Goal: Use online tool/utility: Utilize a website feature to perform a specific function

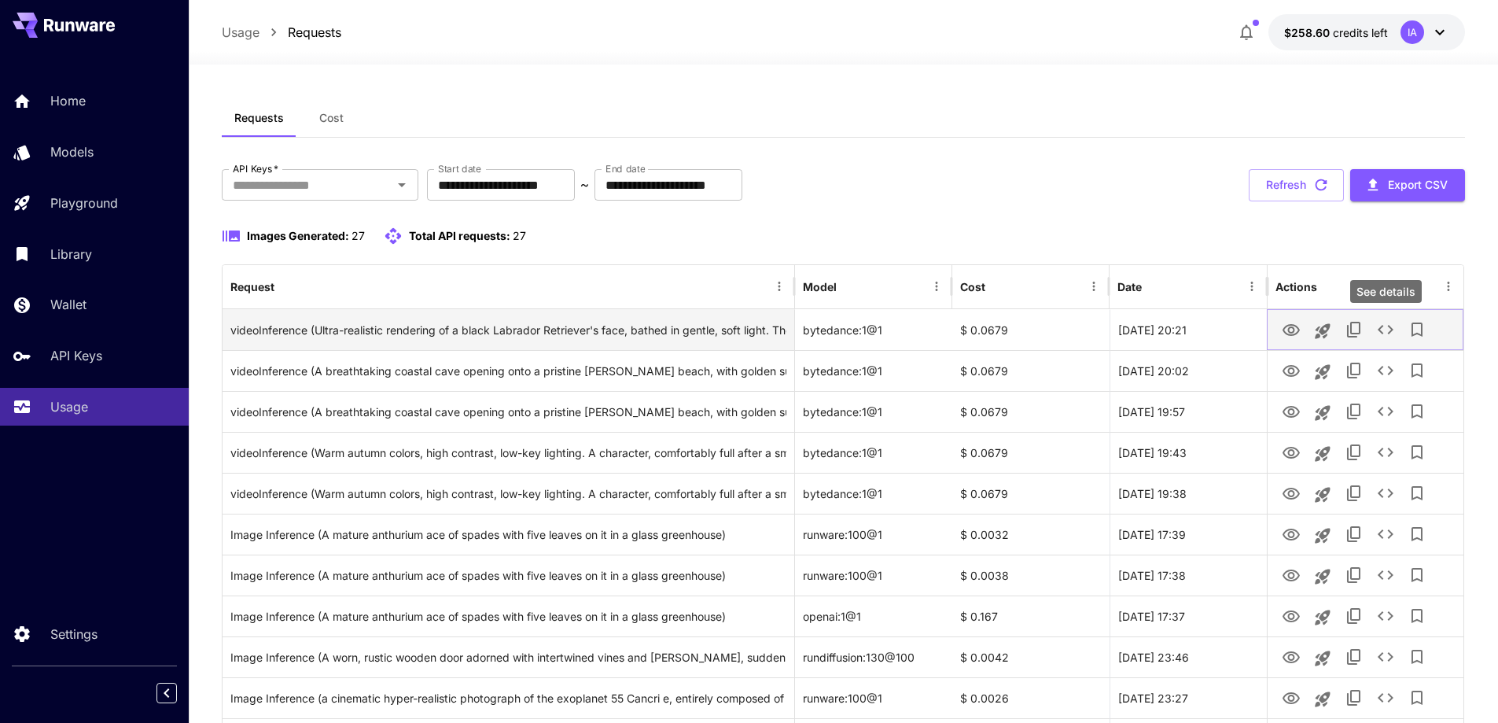
click at [1385, 328] on icon "See details" at bounding box center [1385, 329] width 19 height 19
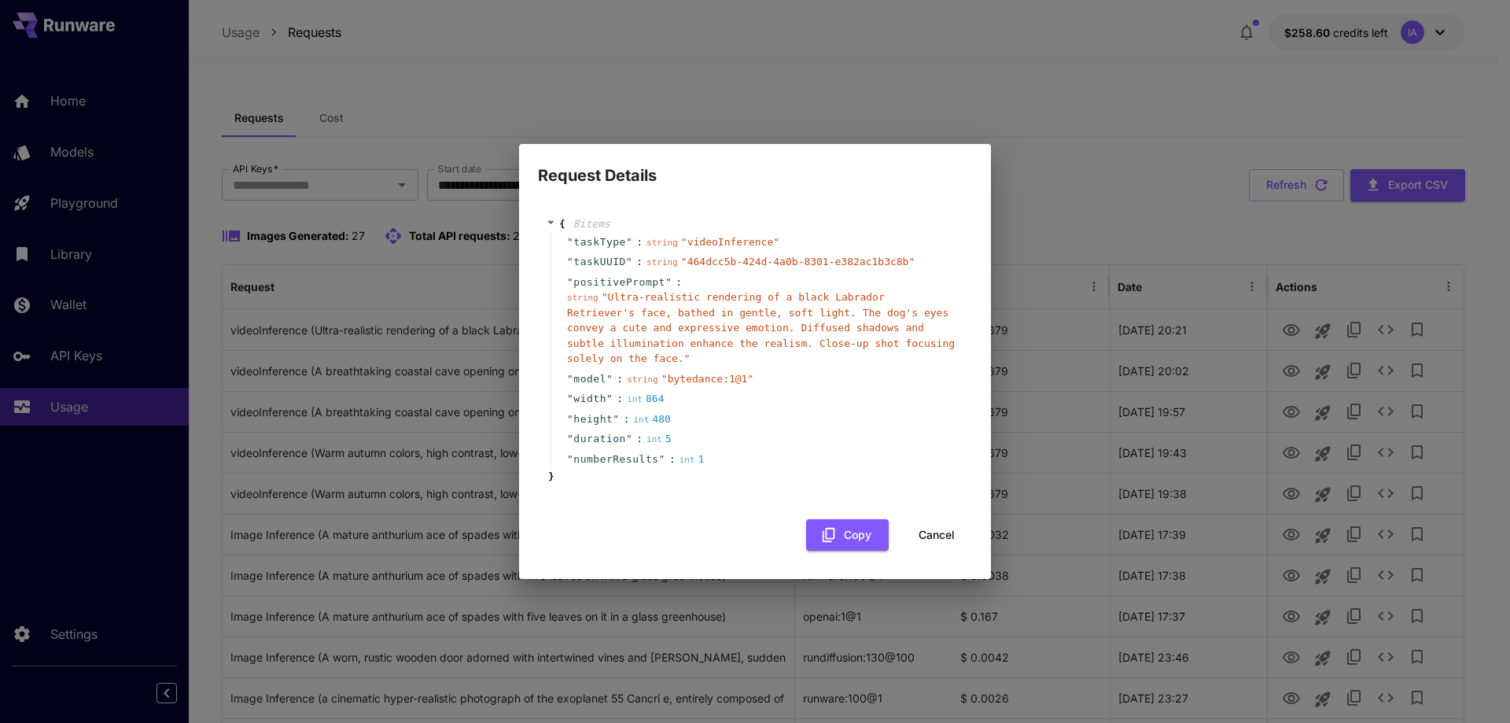
click at [466, 282] on div "Request Details { 8 item s " taskType " : string " videoInference " " taskUUID …" at bounding box center [755, 361] width 1510 height 723
click at [941, 531] on button "Cancel" at bounding box center [936, 535] width 71 height 32
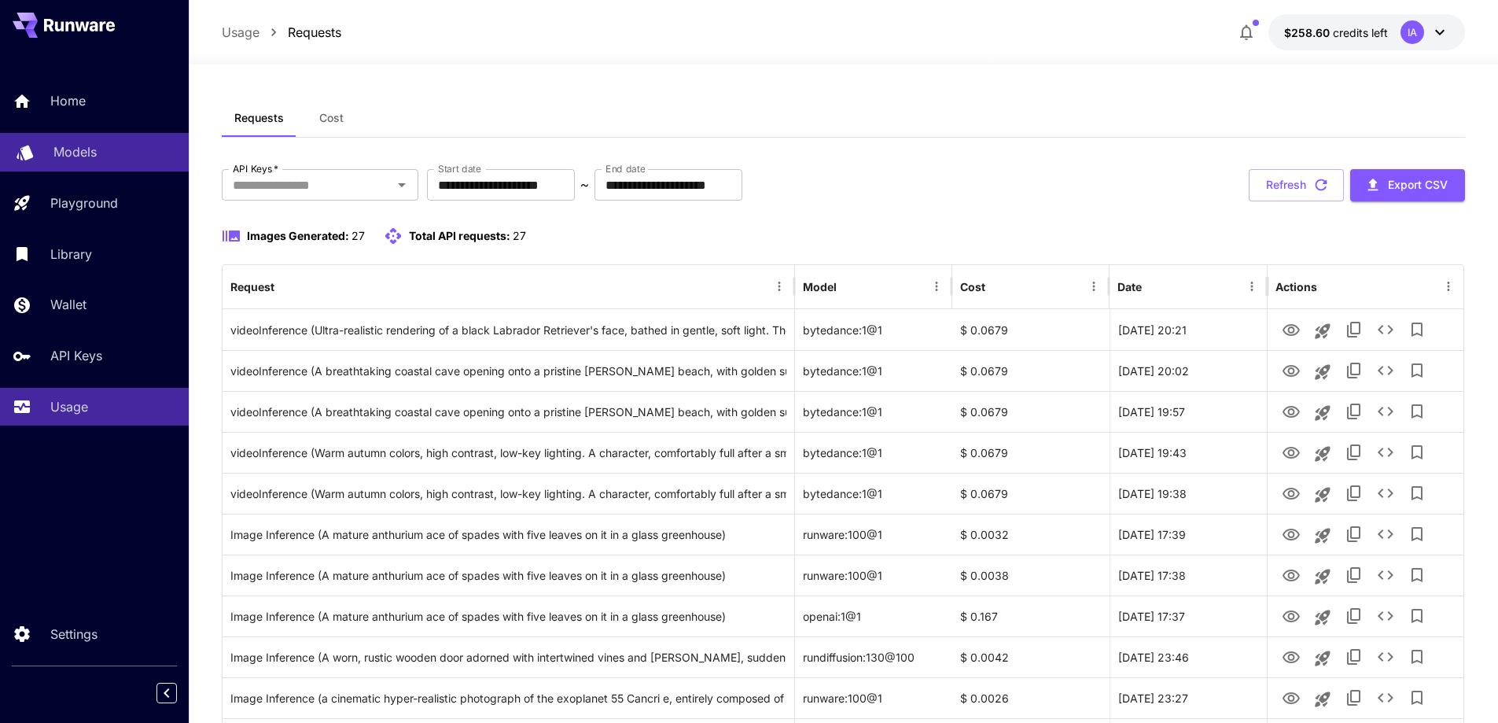
click at [68, 149] on p "Models" at bounding box center [74, 151] width 43 height 19
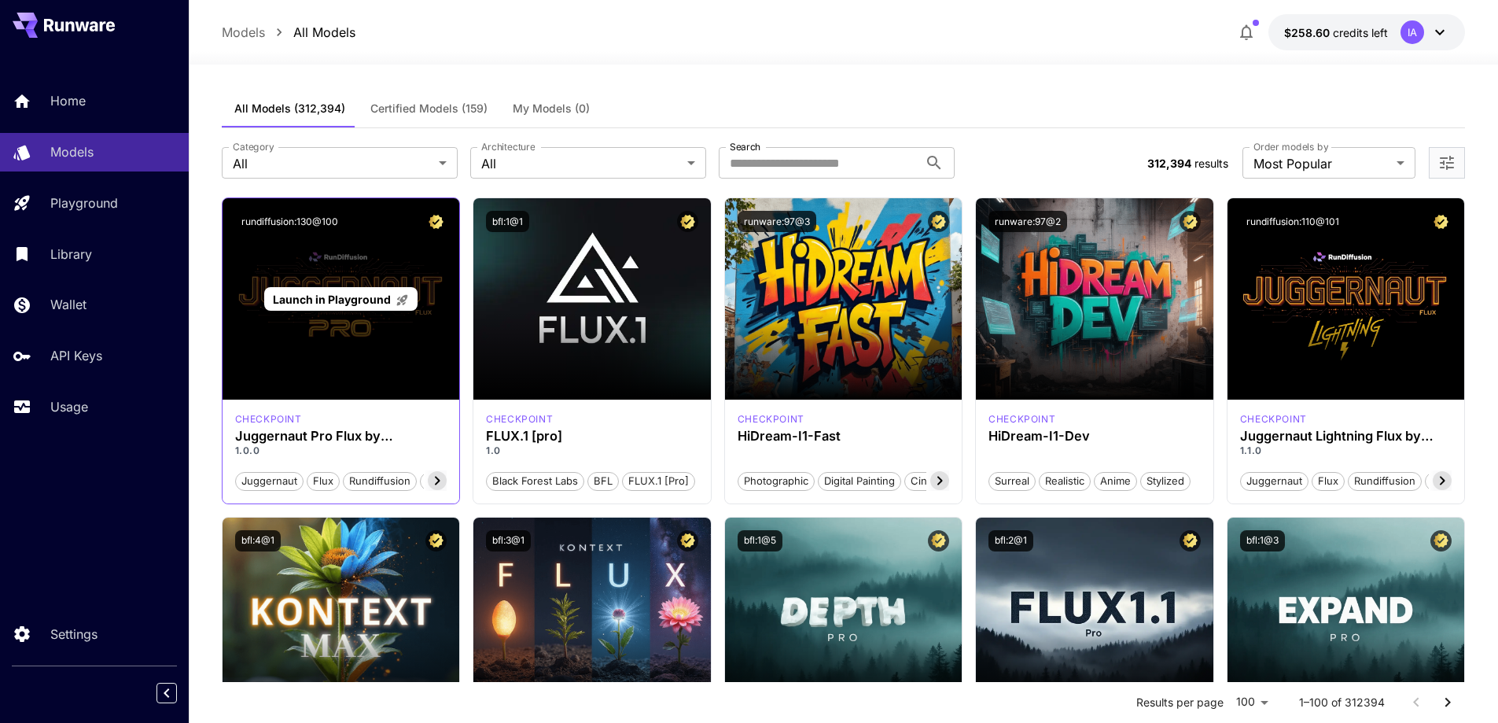
click at [363, 354] on div "Launch in Playground" at bounding box center [342, 298] width 238 height 201
click at [346, 304] on span "Launch in Playground" at bounding box center [332, 299] width 118 height 13
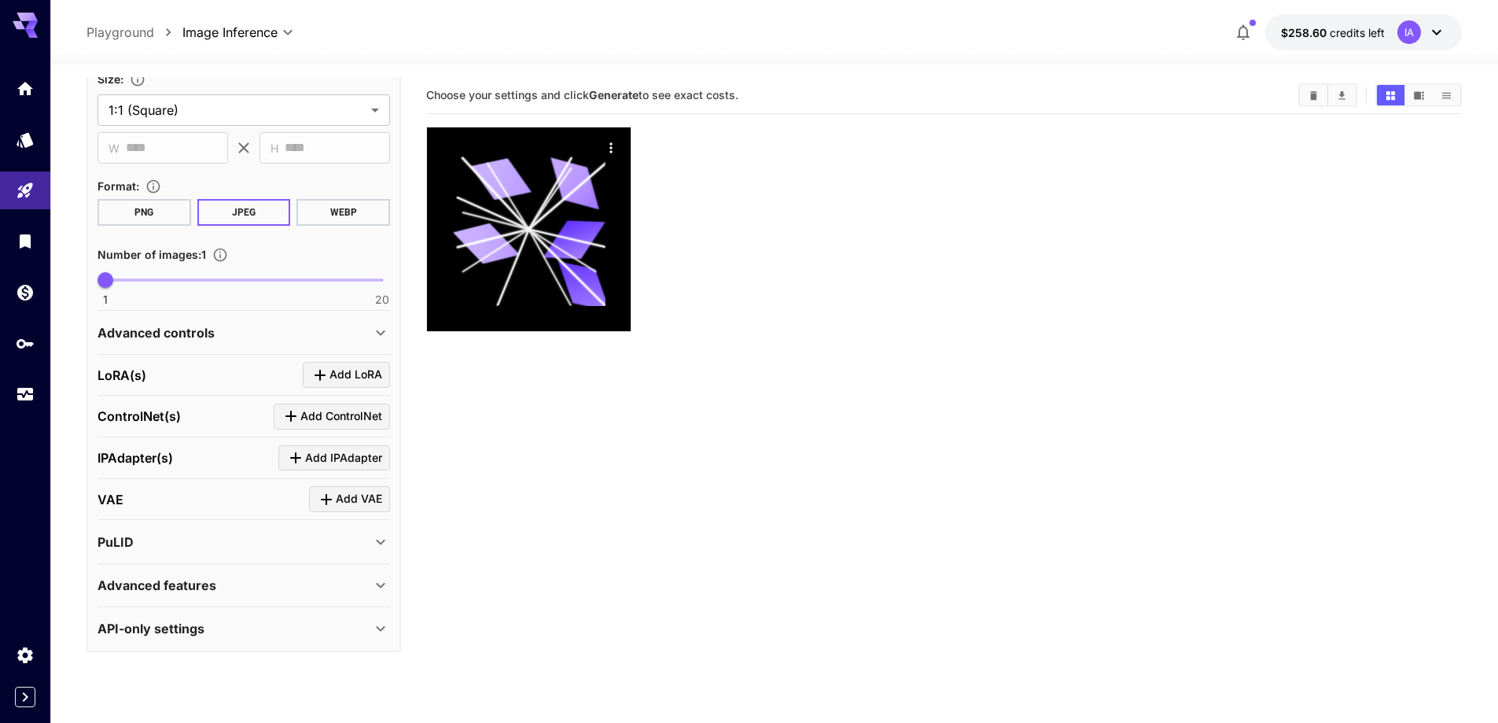
click at [193, 628] on p "API-only settings" at bounding box center [151, 628] width 107 height 19
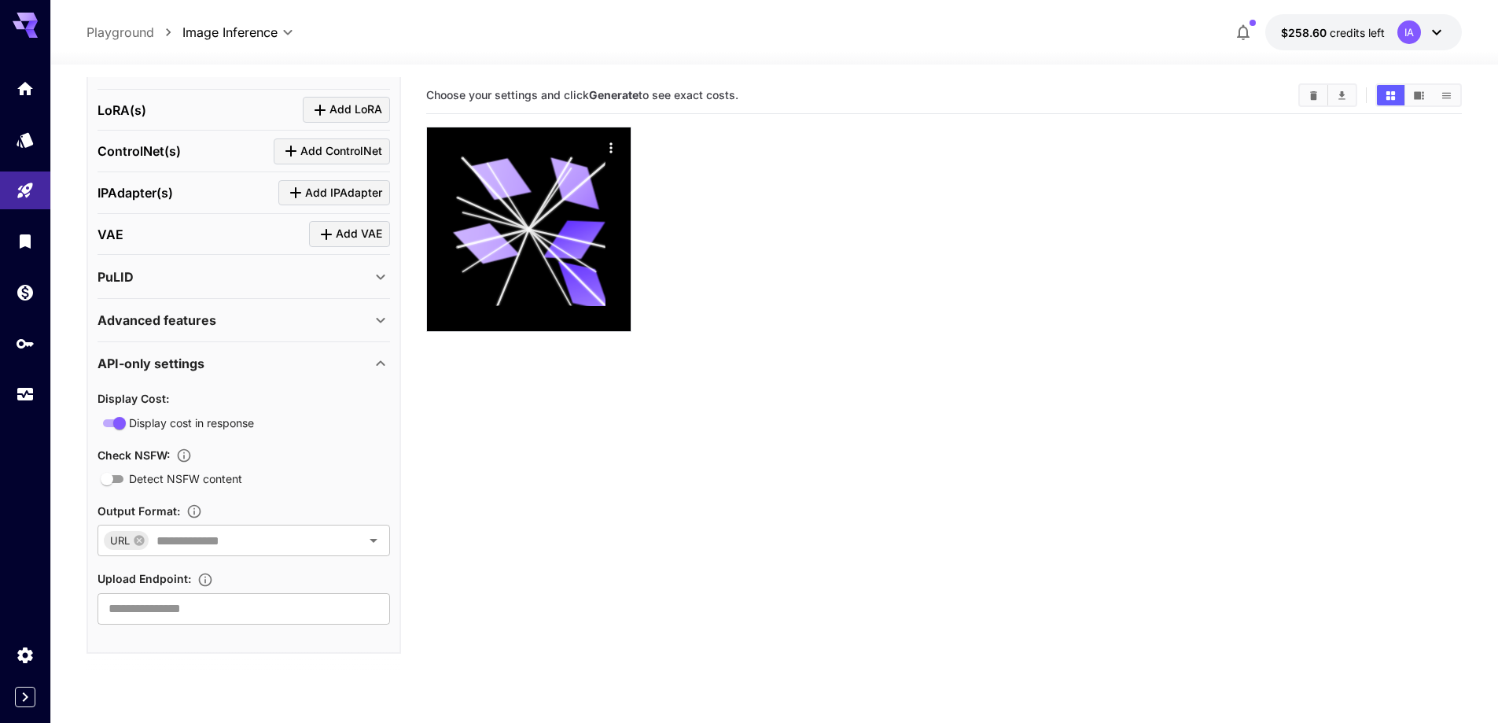
scroll to position [613, 0]
click at [19, 98] on link at bounding box center [25, 88] width 50 height 39
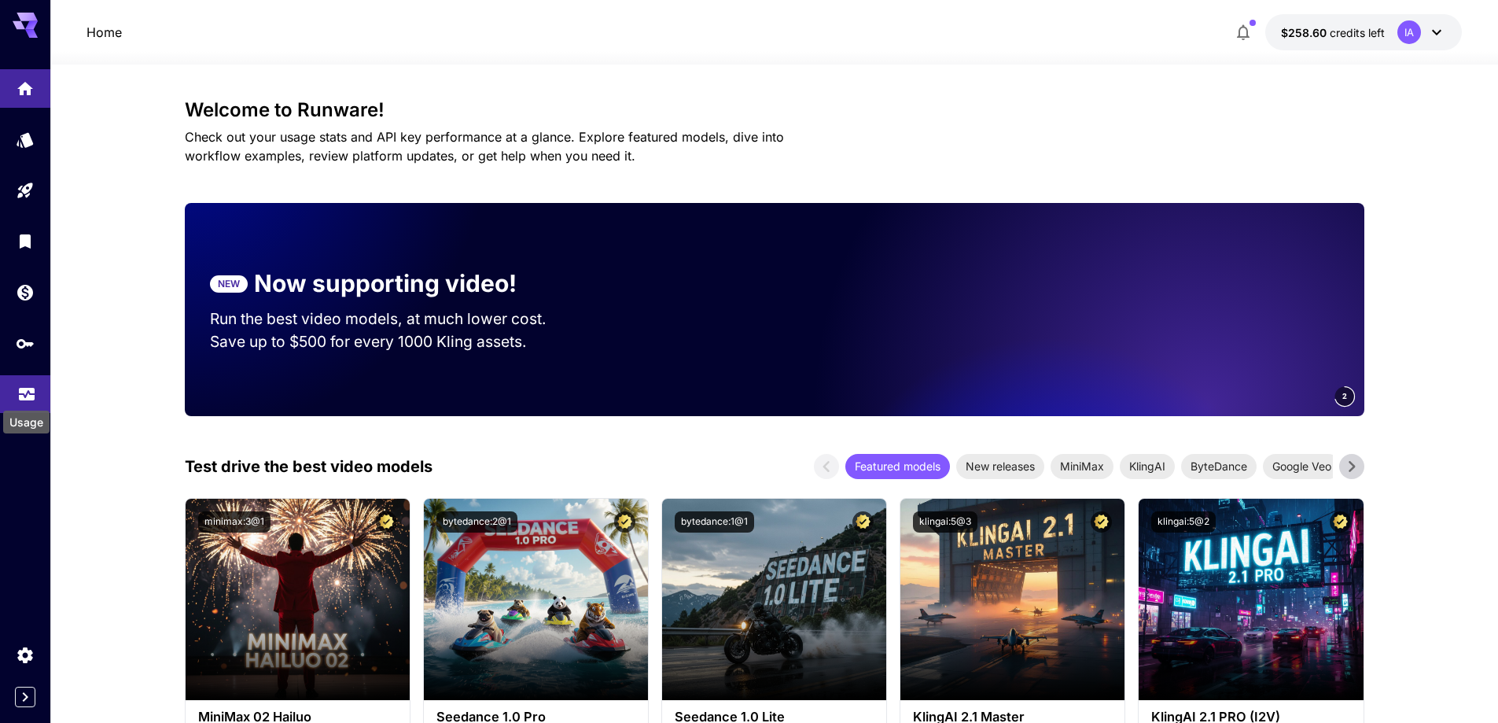
click at [24, 397] on icon "Usage" at bounding box center [26, 392] width 19 height 19
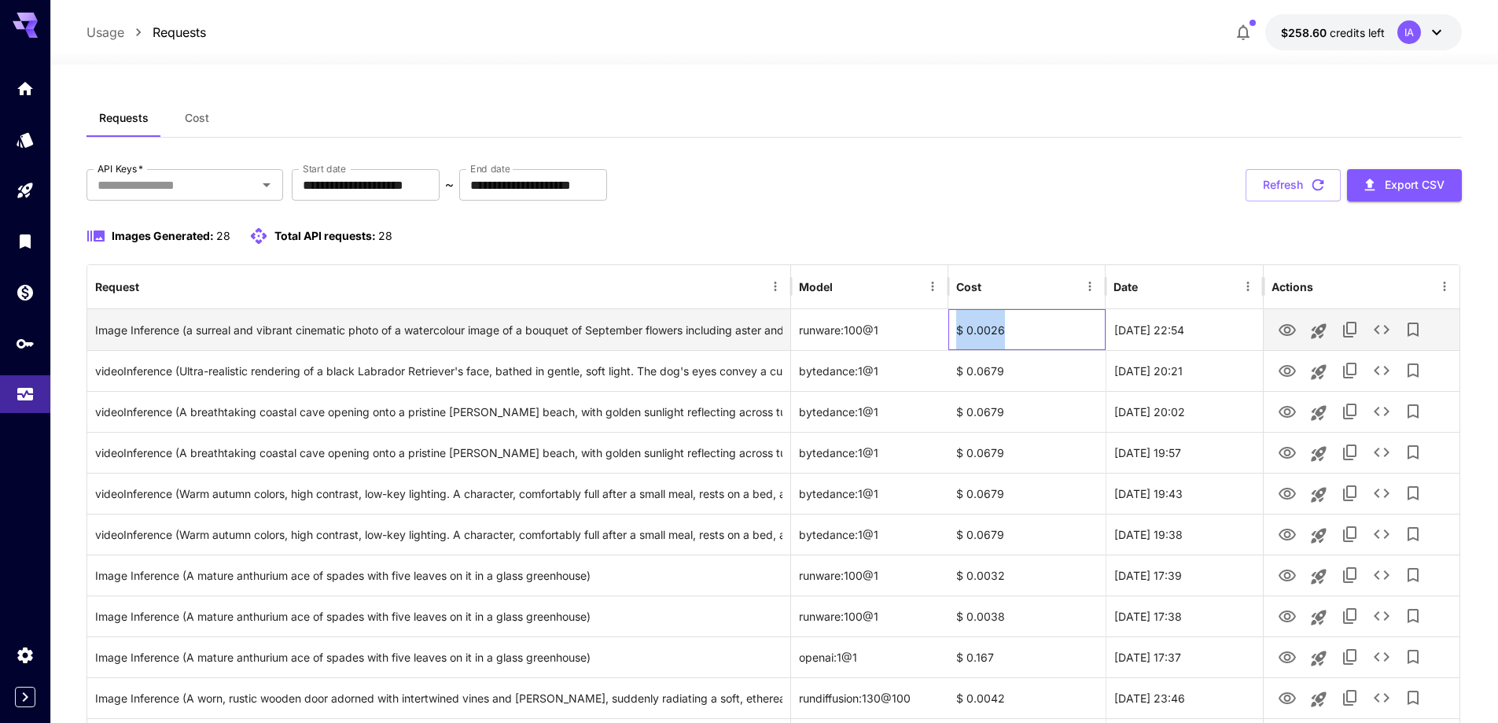
drag, startPoint x: 956, startPoint y: 325, endPoint x: 1015, endPoint y: 325, distance: 59.0
click at [1015, 325] on div "$ 0.0026" at bounding box center [1026, 329] width 157 height 41
copy div "$ 0.0026"
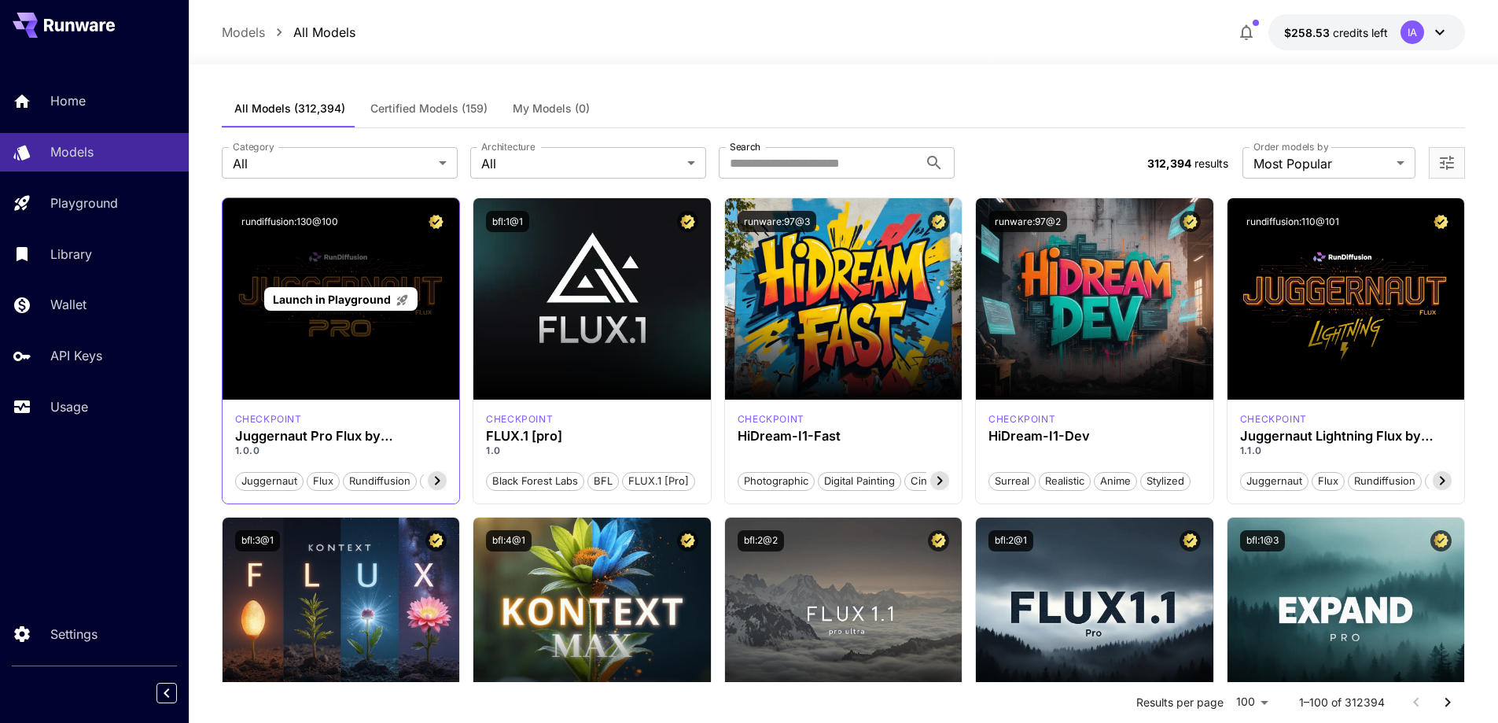
click at [352, 301] on span "Launch in Playground" at bounding box center [332, 299] width 118 height 13
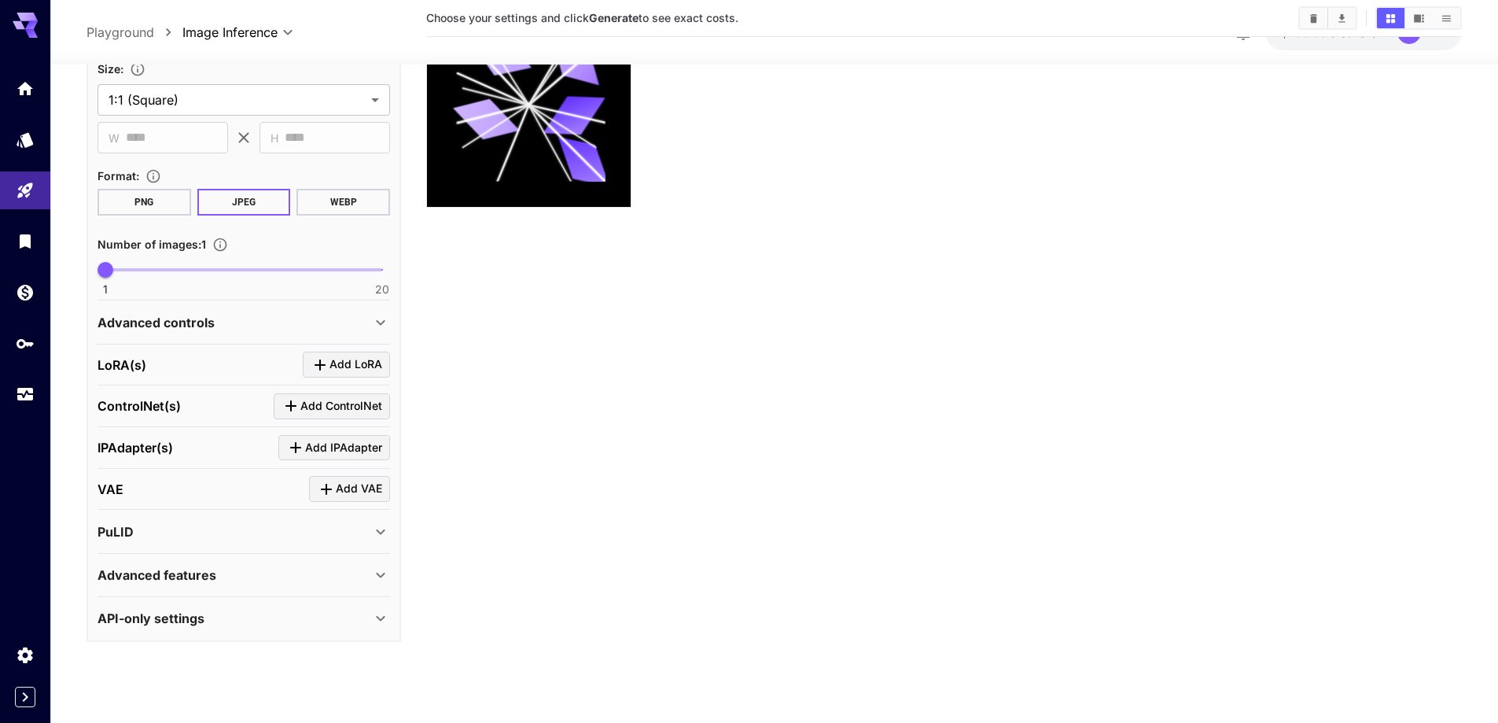
scroll to position [346, 0]
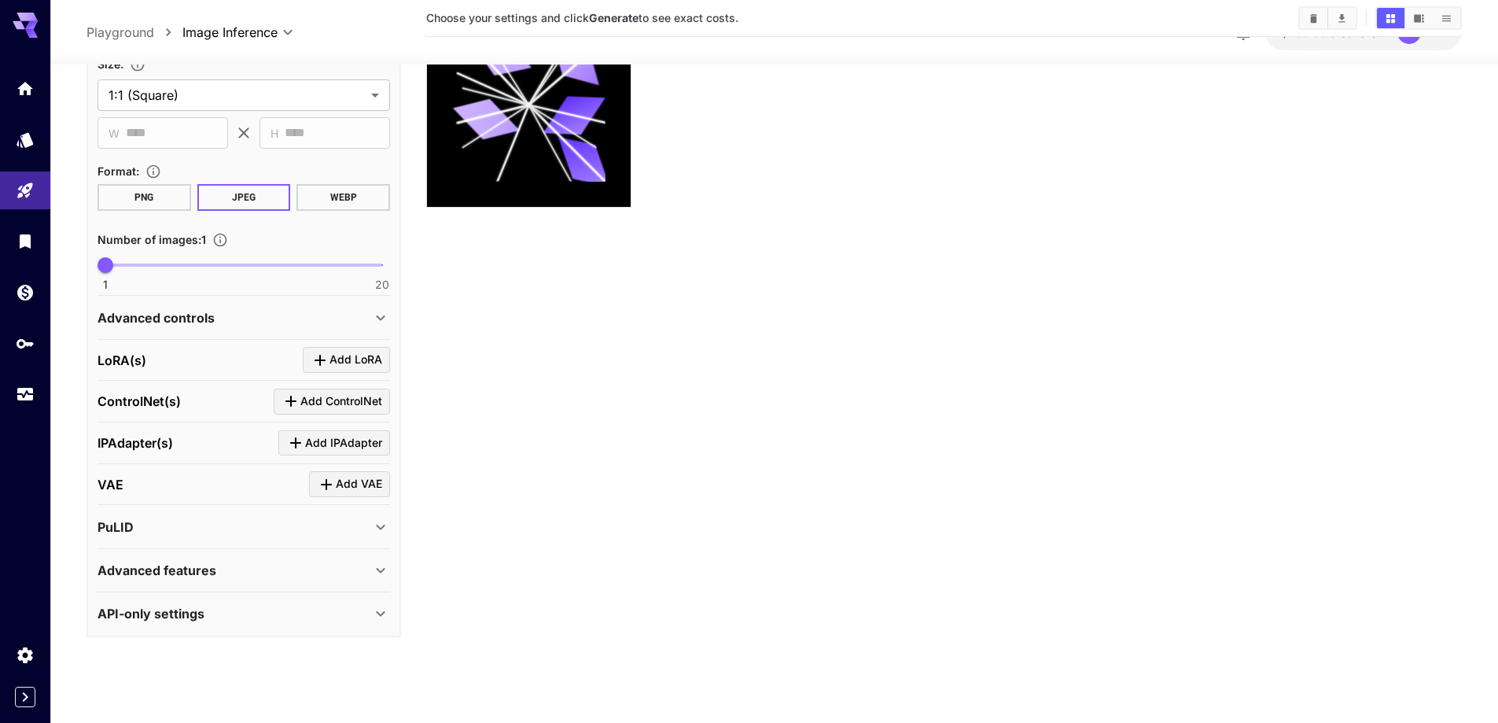
click at [308, 610] on div "API-only settings" at bounding box center [235, 613] width 274 height 19
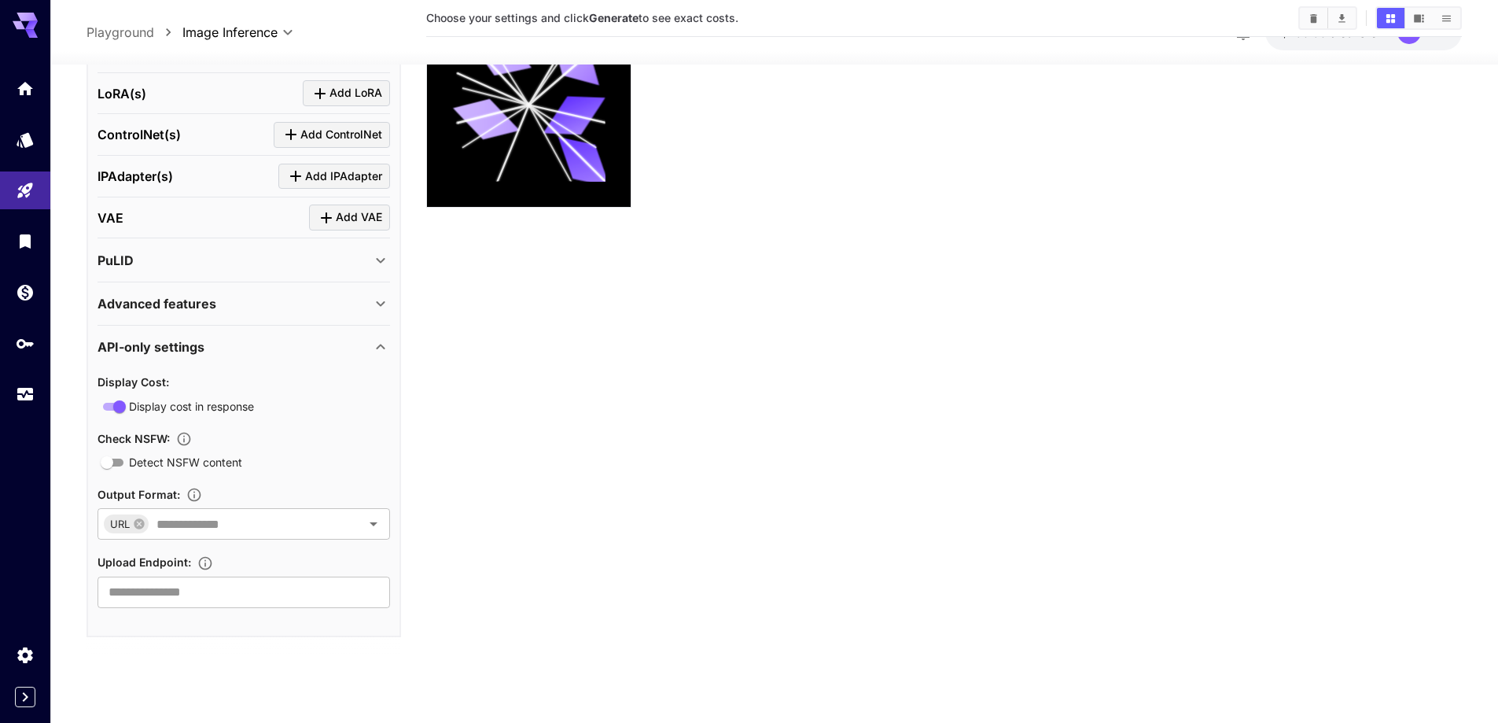
scroll to position [613, 0]
click at [150, 385] on span "Display Cost :" at bounding box center [134, 380] width 72 height 13
click at [162, 384] on span "Display Cost :" at bounding box center [134, 380] width 72 height 13
